Goal: Navigation & Orientation: Find specific page/section

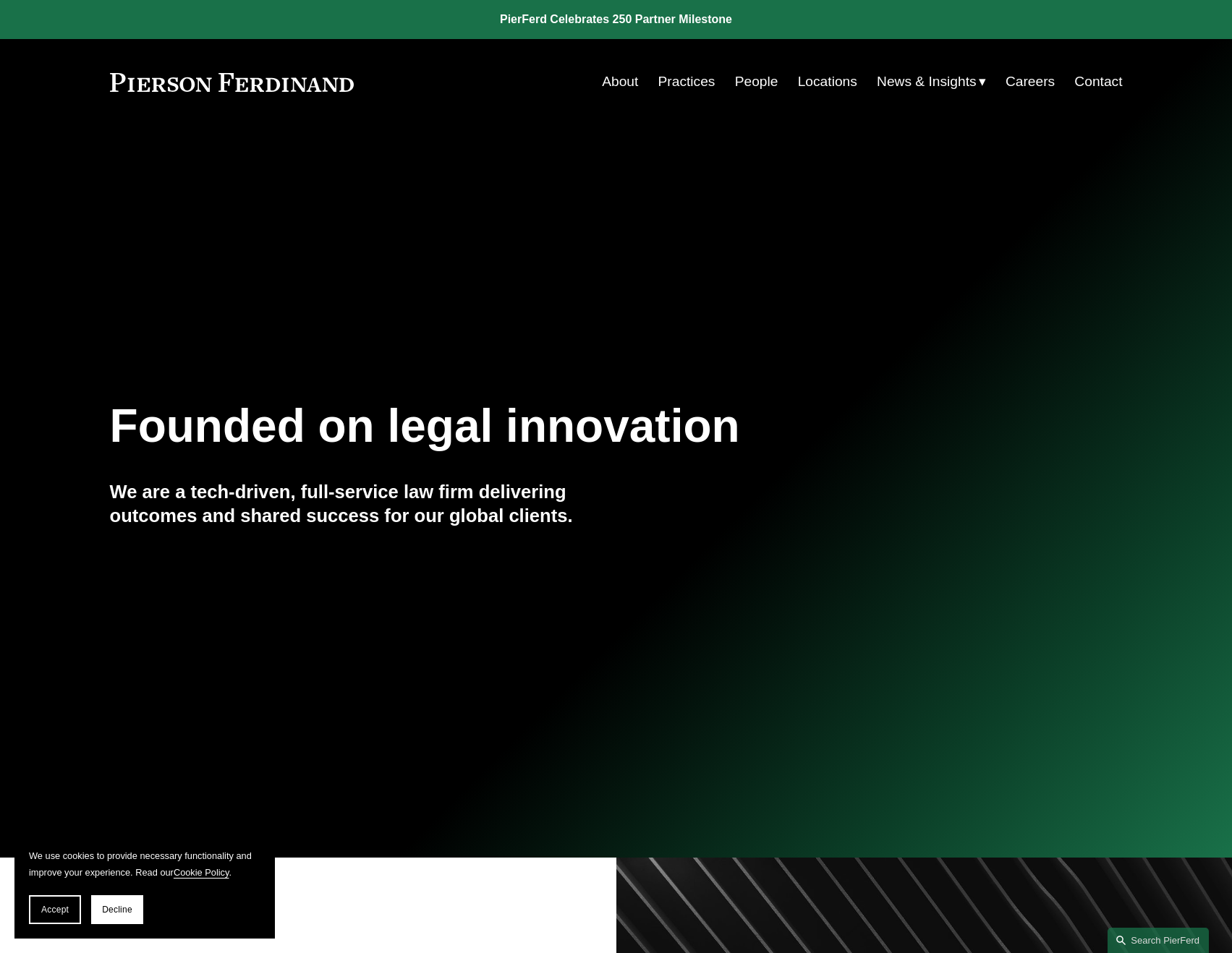
click at [679, 84] on link "Practices" at bounding box center [687, 82] width 57 height 28
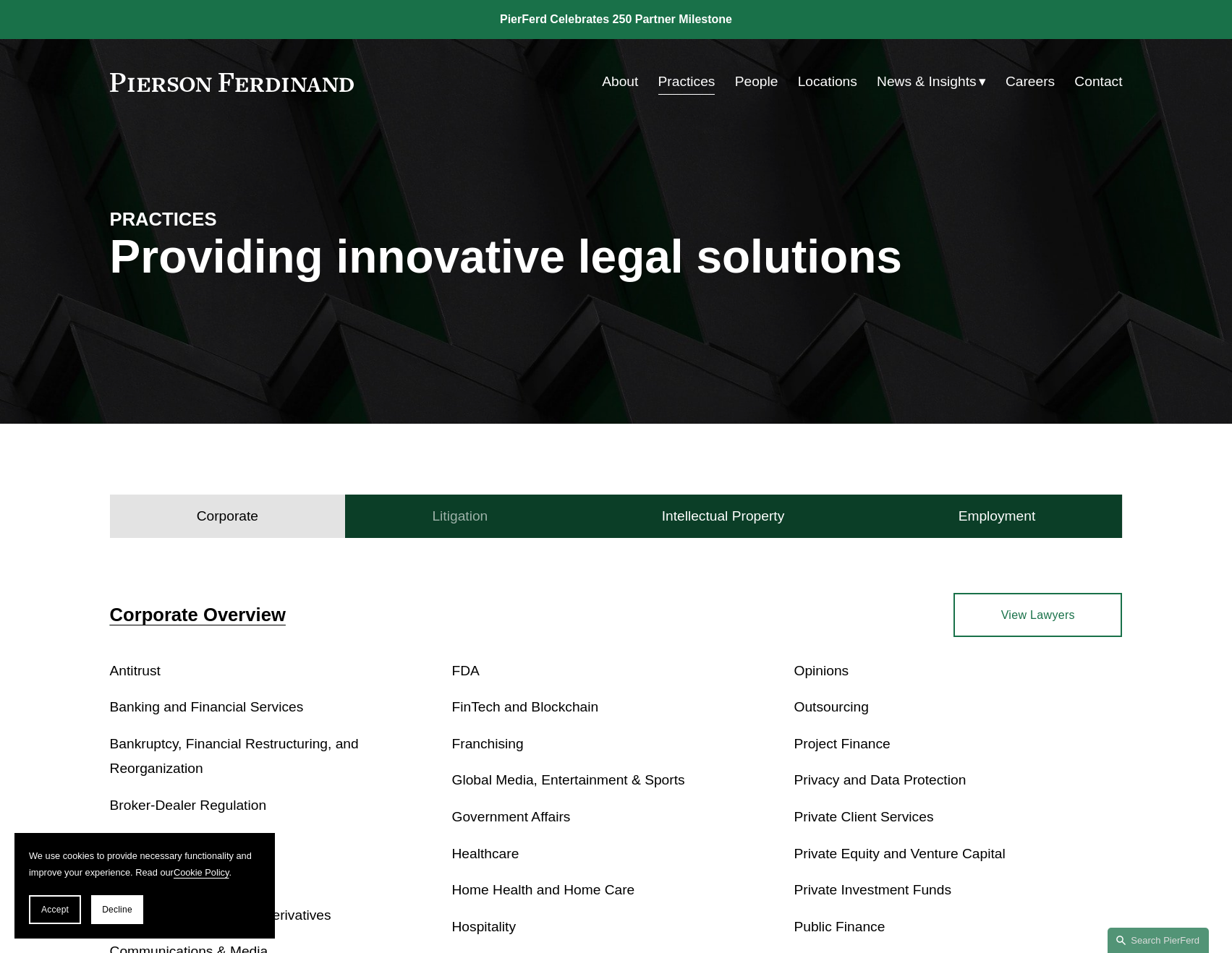
click at [523, 513] on button "Litigation" at bounding box center [459, 516] width 229 height 43
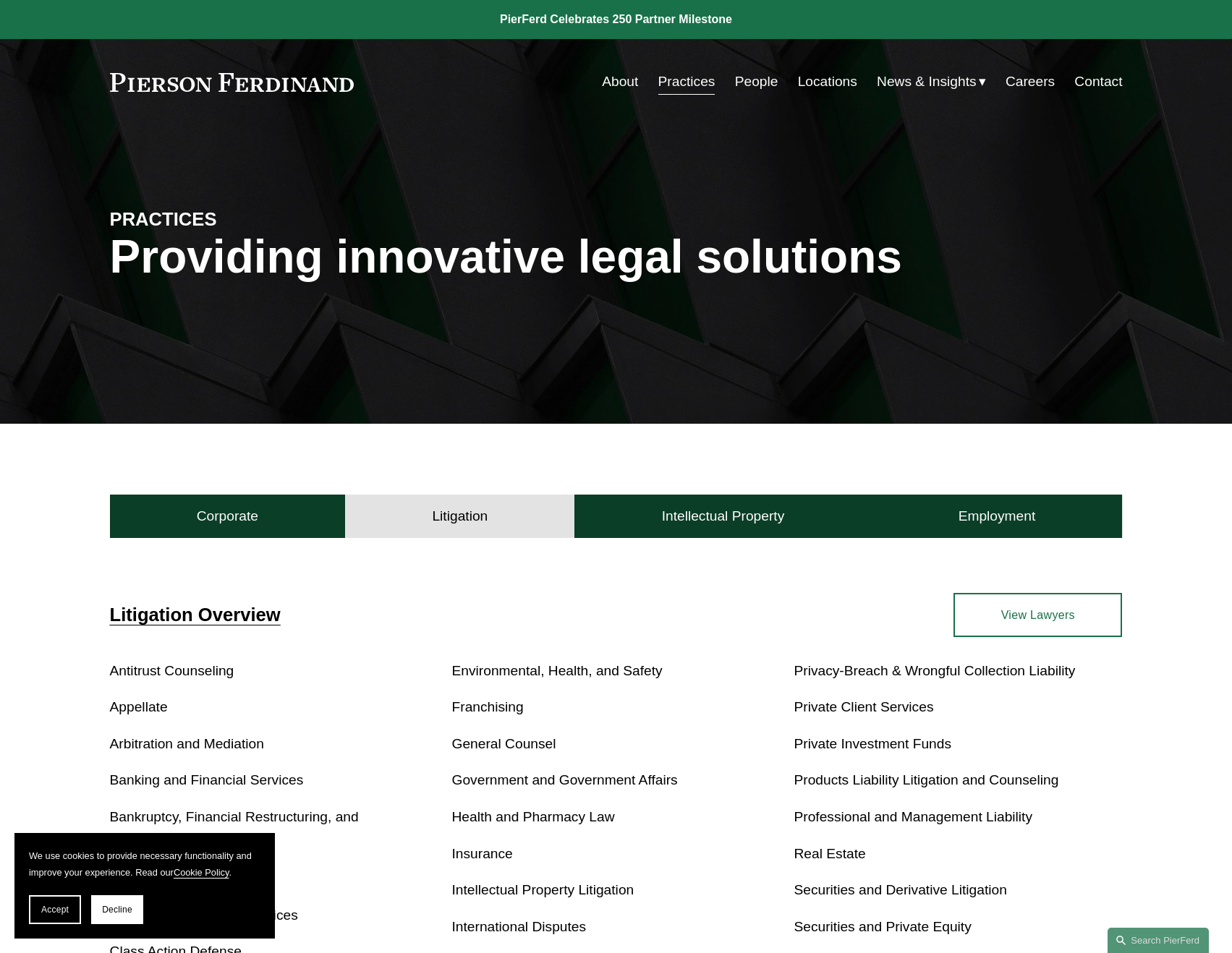
click at [746, 81] on link "People" at bounding box center [756, 82] width 43 height 28
